Goal: Information Seeking & Learning: Learn about a topic

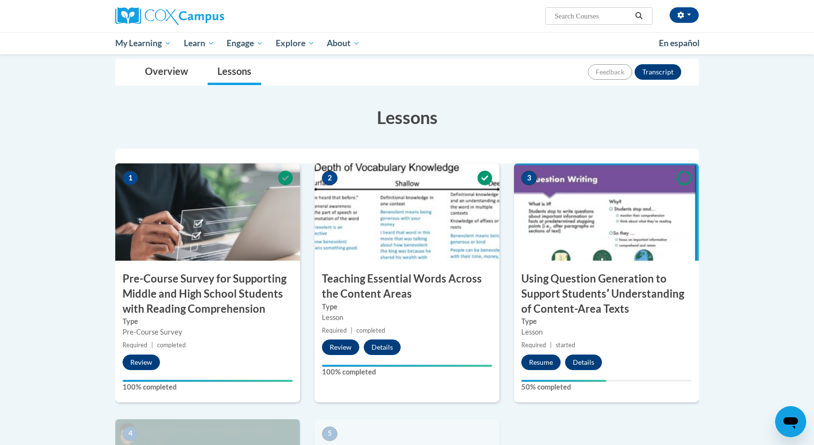
scroll to position [121, 0]
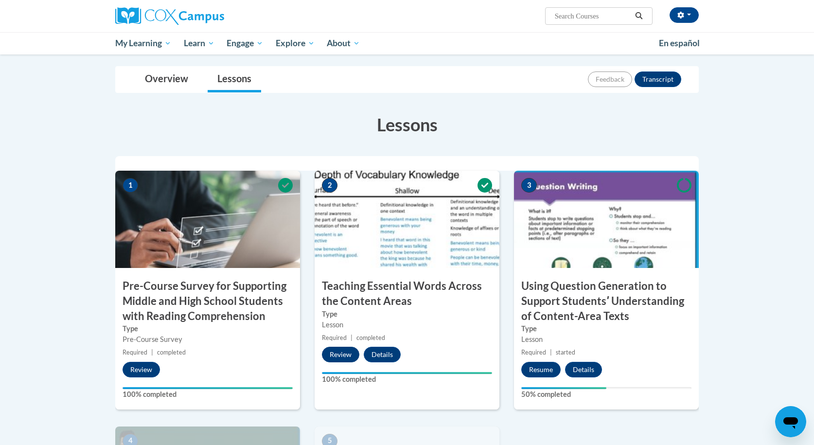
click at [352, 347] on button "Review" at bounding box center [340, 355] width 37 height 16
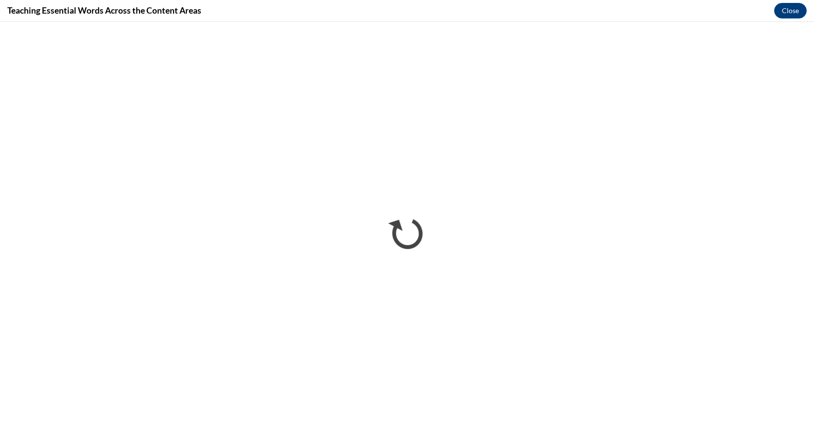
scroll to position [0, 0]
click at [786, 14] on button "Close" at bounding box center [790, 11] width 33 height 16
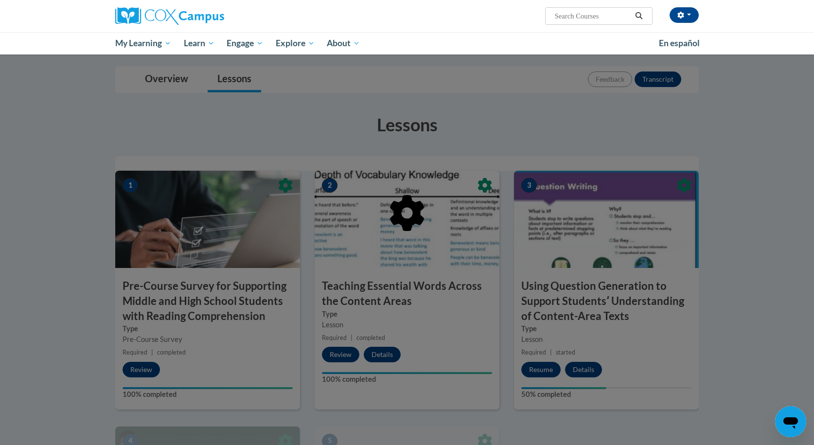
click at [208, 15] on img at bounding box center [169, 15] width 109 height 17
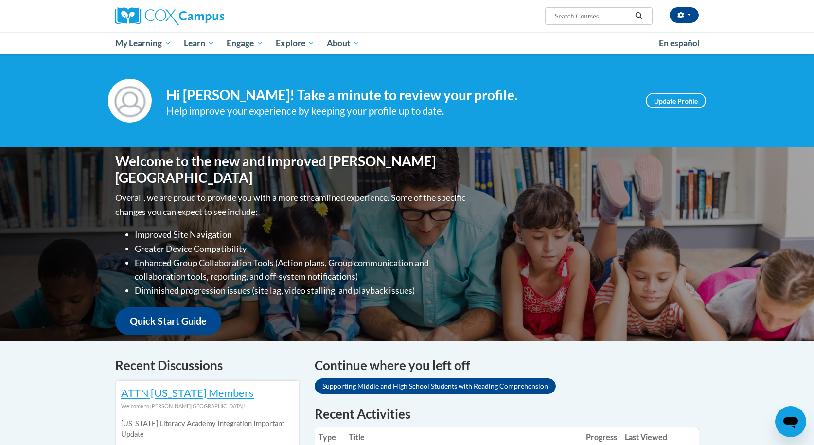
click at [424, 386] on link "Supporting Middle and High School Students with Reading Comprehension" at bounding box center [434, 386] width 241 height 16
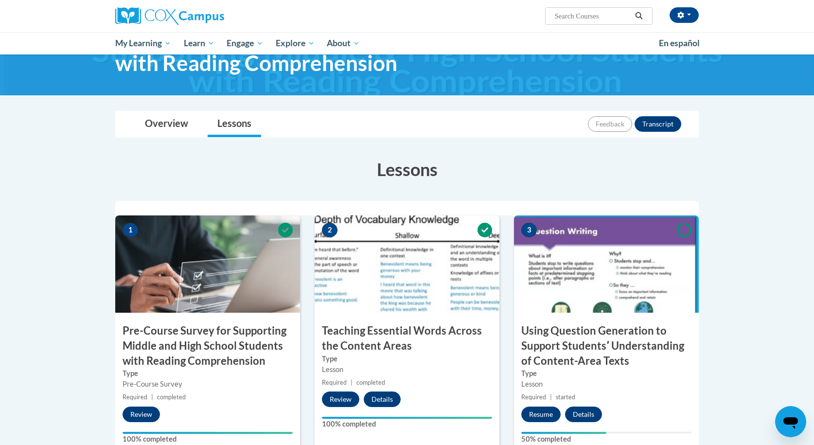
scroll to position [80, 0]
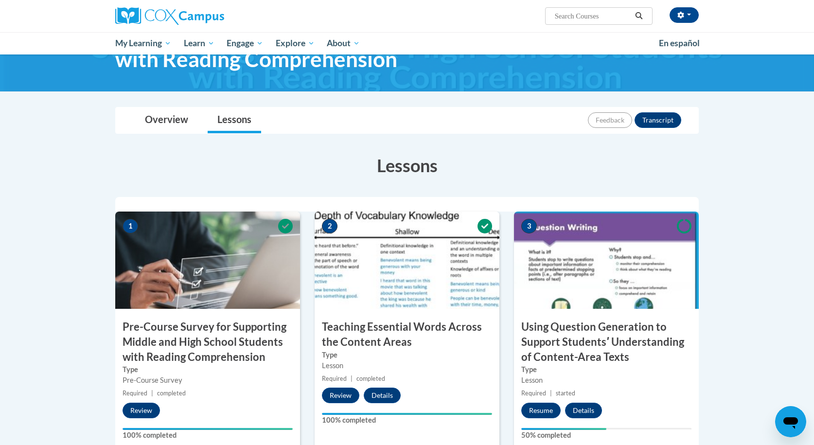
click at [597, 306] on img at bounding box center [606, 259] width 185 height 97
click at [541, 409] on button "Resume" at bounding box center [540, 410] width 39 height 16
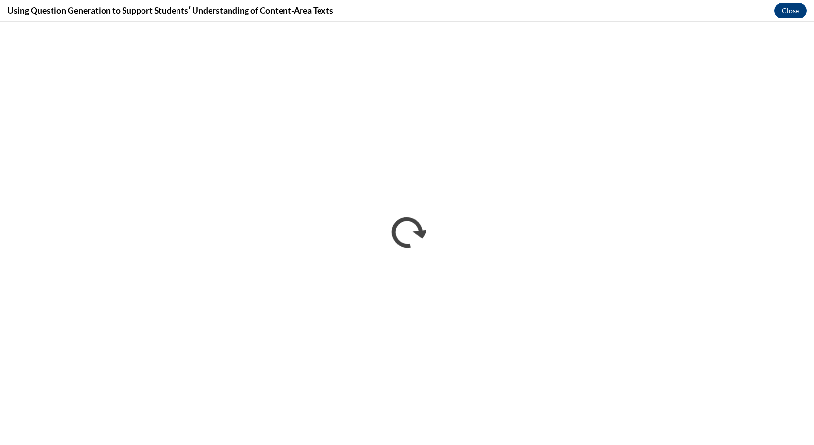
scroll to position [0, 0]
